Goal: Find specific page/section: Find specific page/section

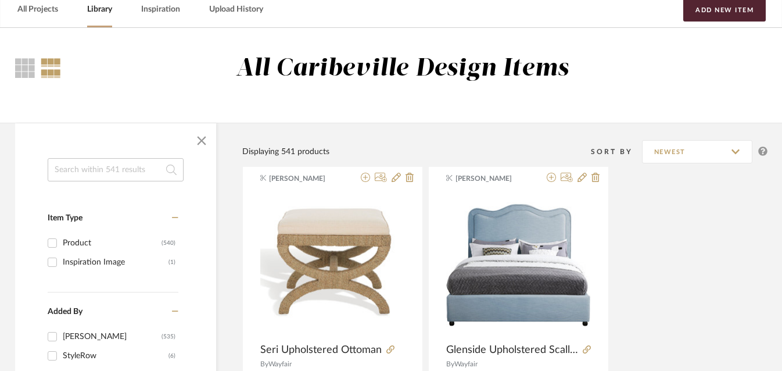
scroll to position [0, 28]
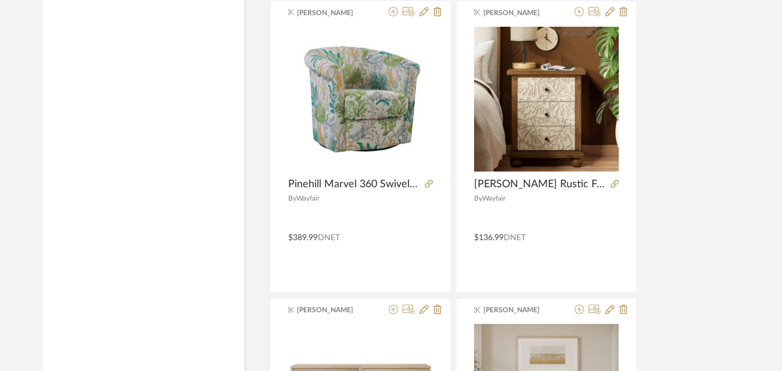
scroll to position [2600, 0]
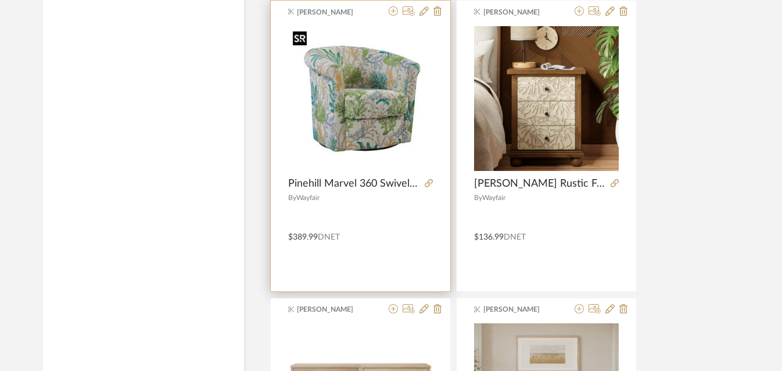
click at [380, 121] on img "0" at bounding box center [360, 98] width 145 height 145
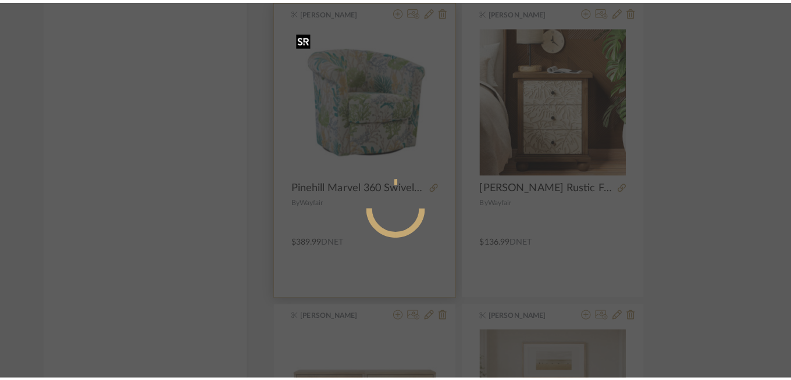
scroll to position [0, 0]
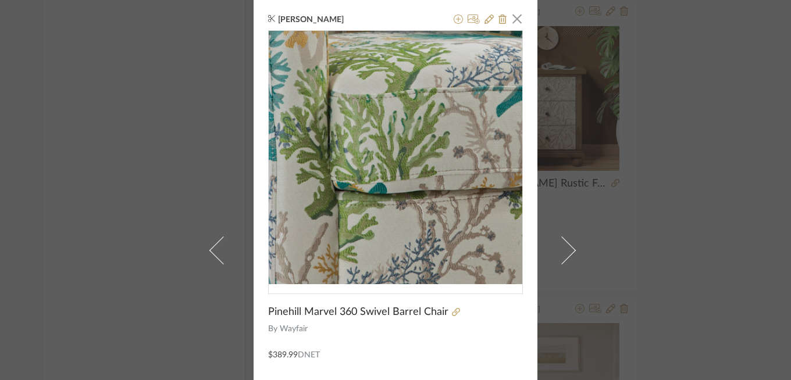
click at [385, 181] on img "0" at bounding box center [395, 157] width 253 height 253
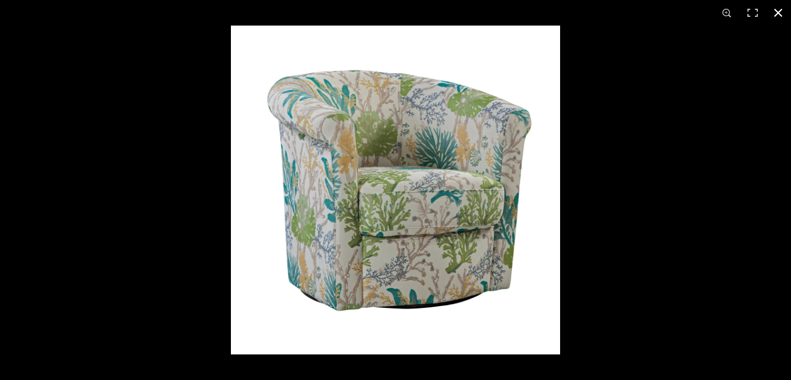
click at [183, 148] on div at bounding box center [395, 190] width 791 height 380
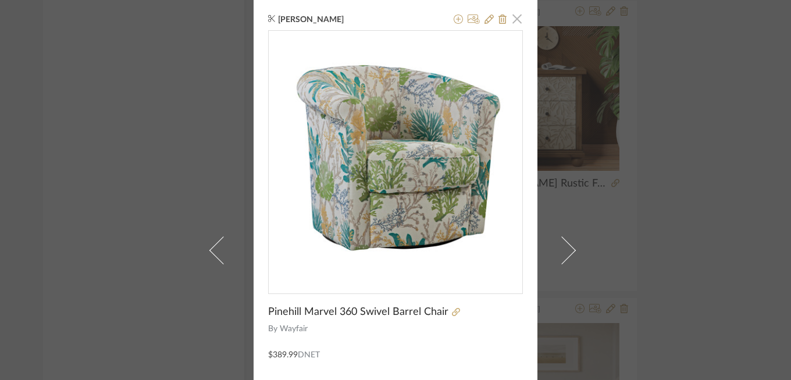
click at [508, 21] on span "button" at bounding box center [516, 18] width 23 height 23
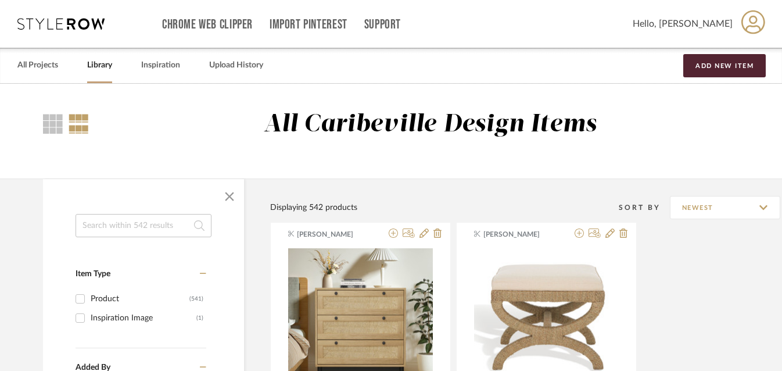
click at [134, 228] on input at bounding box center [144, 225] width 136 height 23
type input "rug"
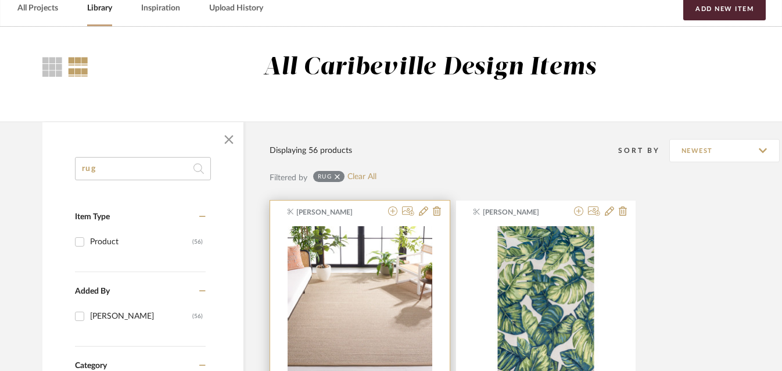
scroll to position [126, 1]
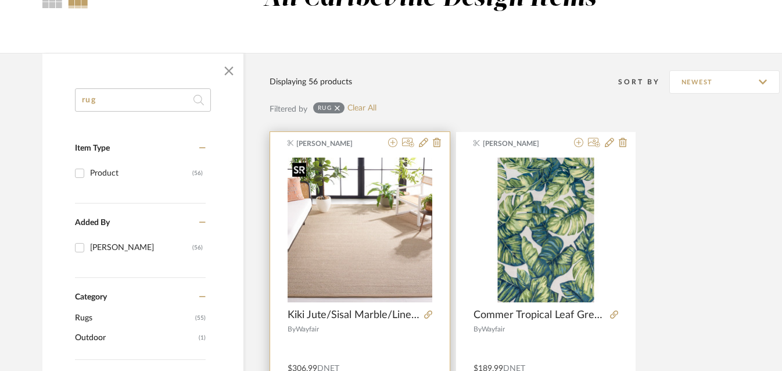
click at [332, 218] on div at bounding box center [360, 229] width 145 height 145
click at [429, 312] on icon at bounding box center [428, 314] width 8 height 8
click at [428, 313] on icon at bounding box center [428, 314] width 8 height 8
click at [355, 197] on img "0" at bounding box center [360, 230] width 145 height 145
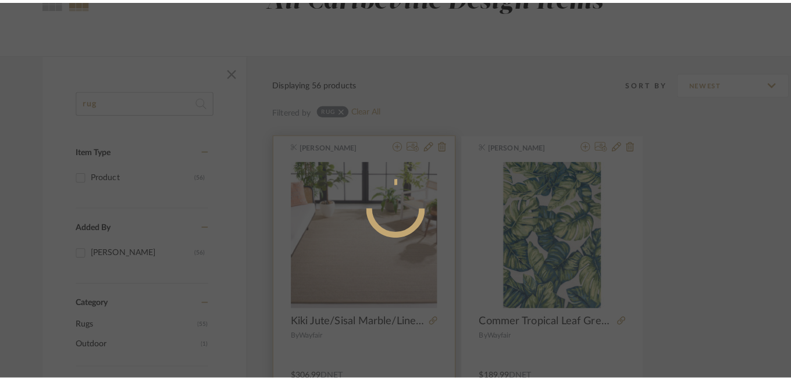
scroll to position [0, 0]
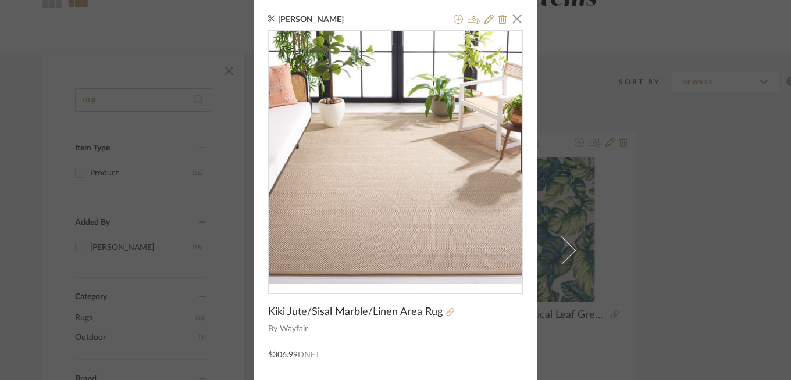
click at [446, 313] on icon at bounding box center [450, 312] width 8 height 8
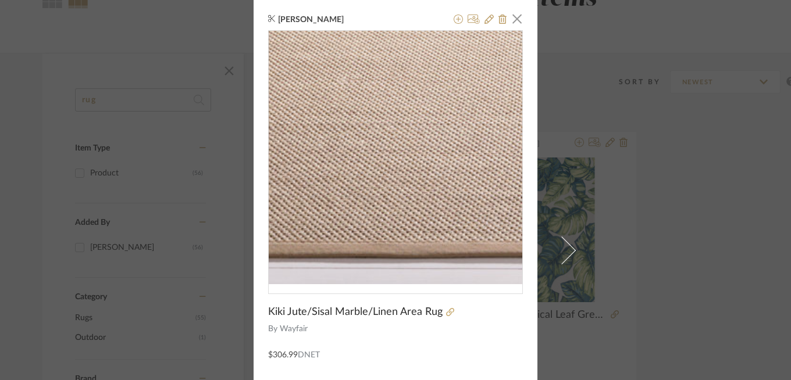
scroll to position [120, 0]
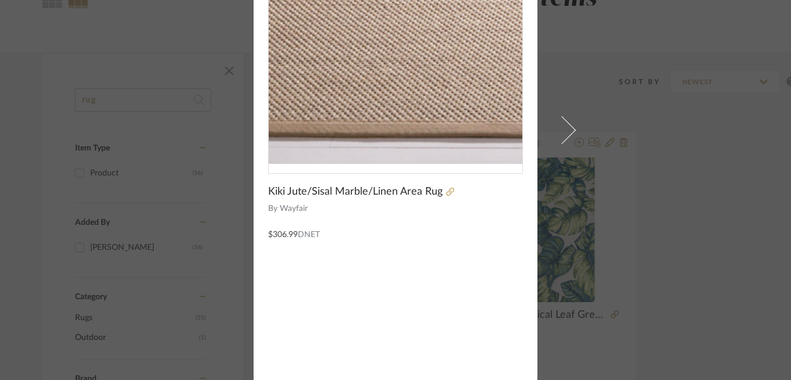
click at [299, 148] on img "0" at bounding box center [395, 36] width 253 height 253
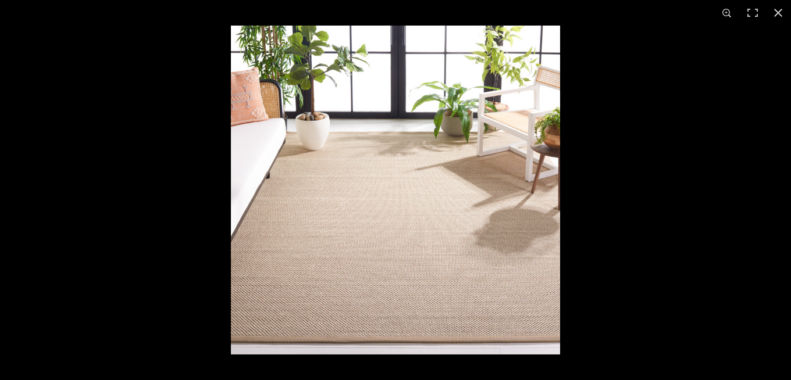
click at [447, 171] on img at bounding box center [395, 190] width 329 height 329
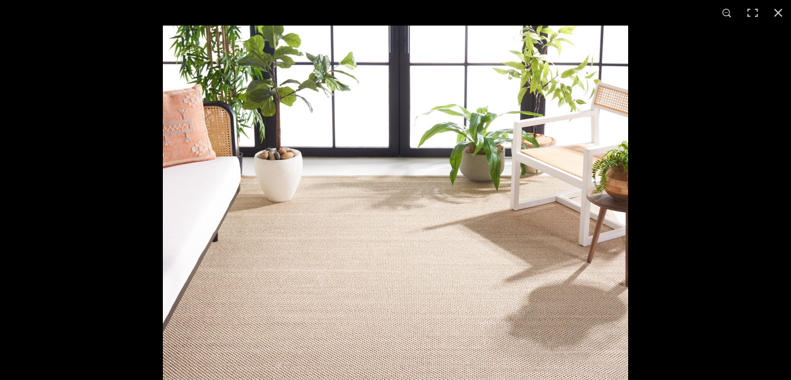
click at [447, 171] on img at bounding box center [395, 258] width 465 height 465
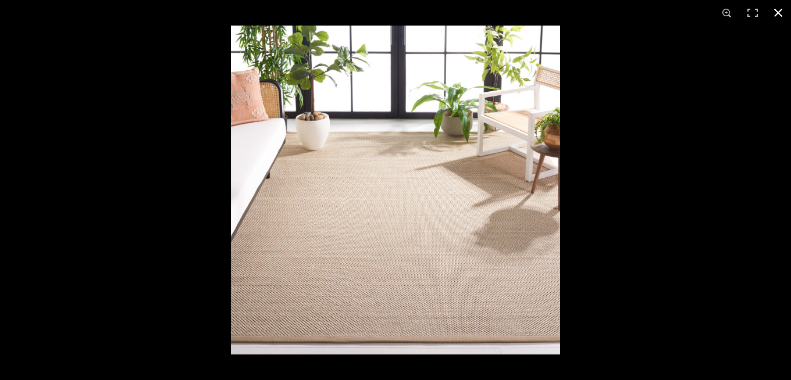
click at [772, 9] on button at bounding box center [778, 13] width 26 height 26
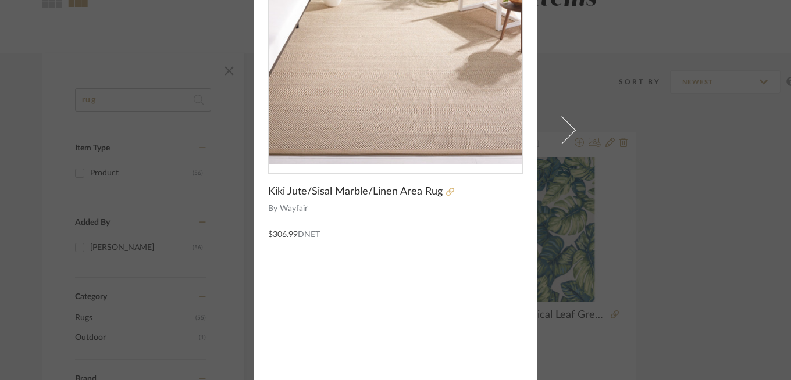
click at [446, 193] on icon at bounding box center [450, 192] width 8 height 8
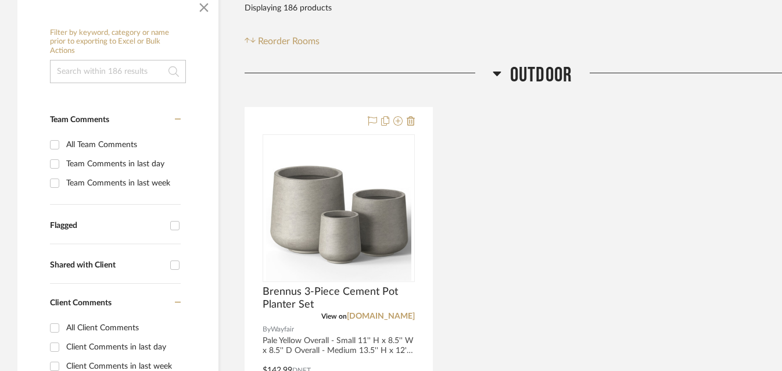
scroll to position [231, 0]
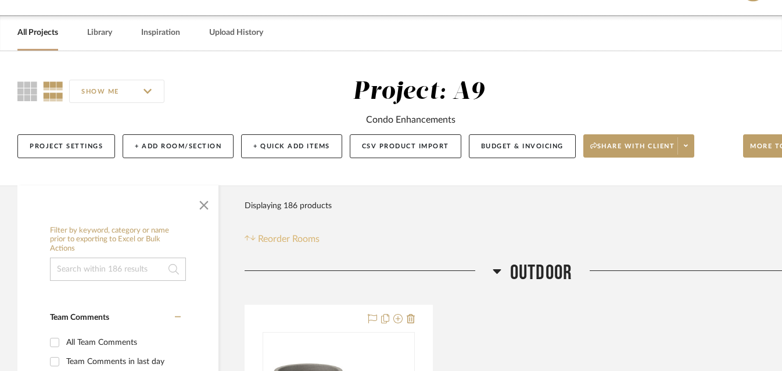
scroll to position [63, 0]
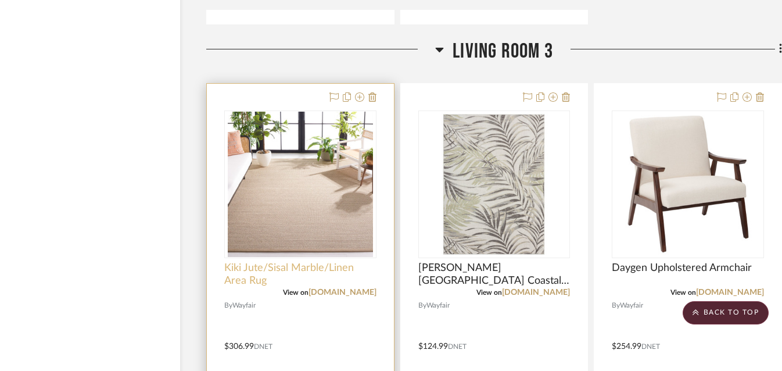
scroll to position [5790, 38]
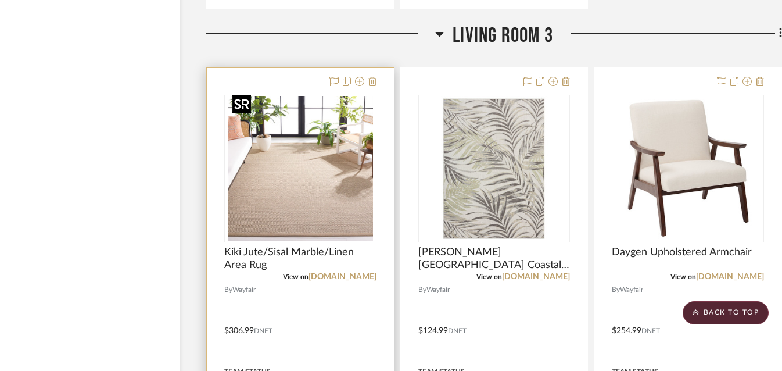
click at [285, 220] on img "0" at bounding box center [300, 168] width 145 height 145
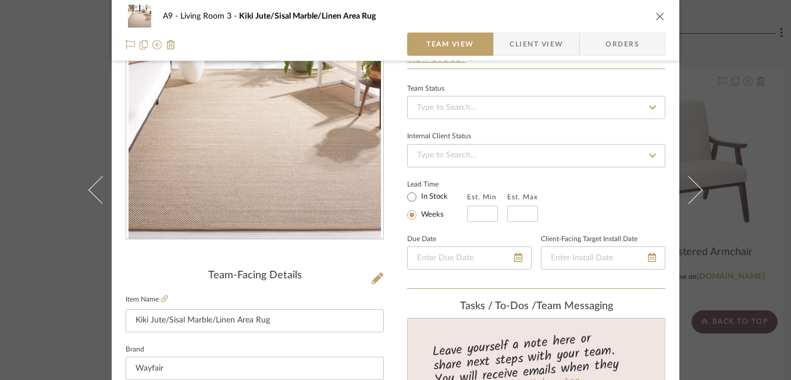
scroll to position [119, 0]
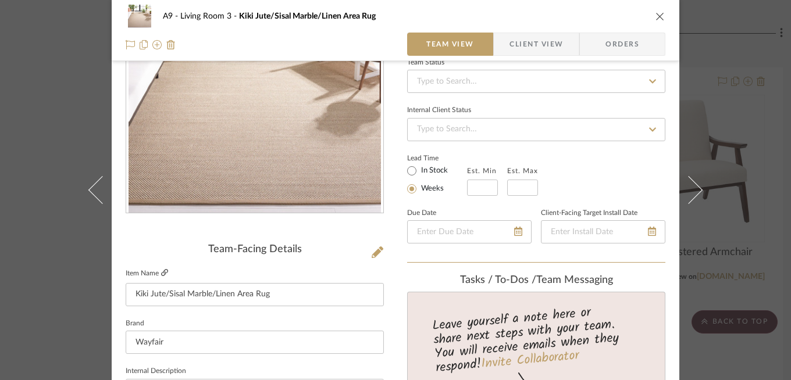
click at [161, 274] on icon at bounding box center [164, 272] width 7 height 7
drag, startPoint x: 281, startPoint y: 289, endPoint x: 123, endPoint y: 277, distance: 158.6
click at [126, 277] on fieldset "Item Name Kiki Jute/Sisal Marble/Linen Area Rug" at bounding box center [255, 286] width 258 height 41
drag, startPoint x: 293, startPoint y: 298, endPoint x: 124, endPoint y: 292, distance: 169.2
click at [126, 292] on input "Kiki Jute/Sisal Marble/Linen Area Rug" at bounding box center [255, 294] width 258 height 23
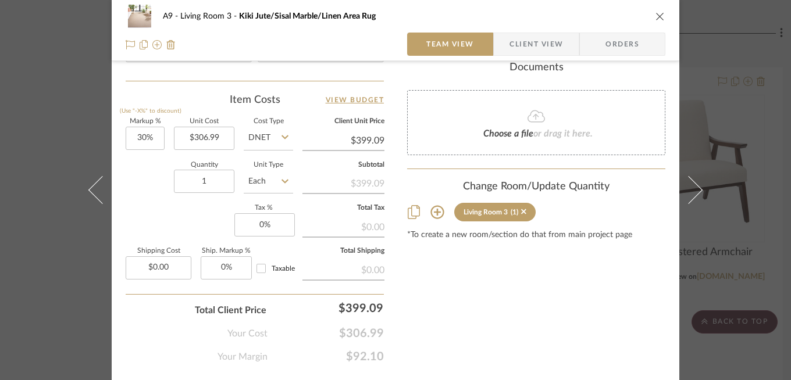
scroll to position [700, 0]
